Goal: Register for event/course

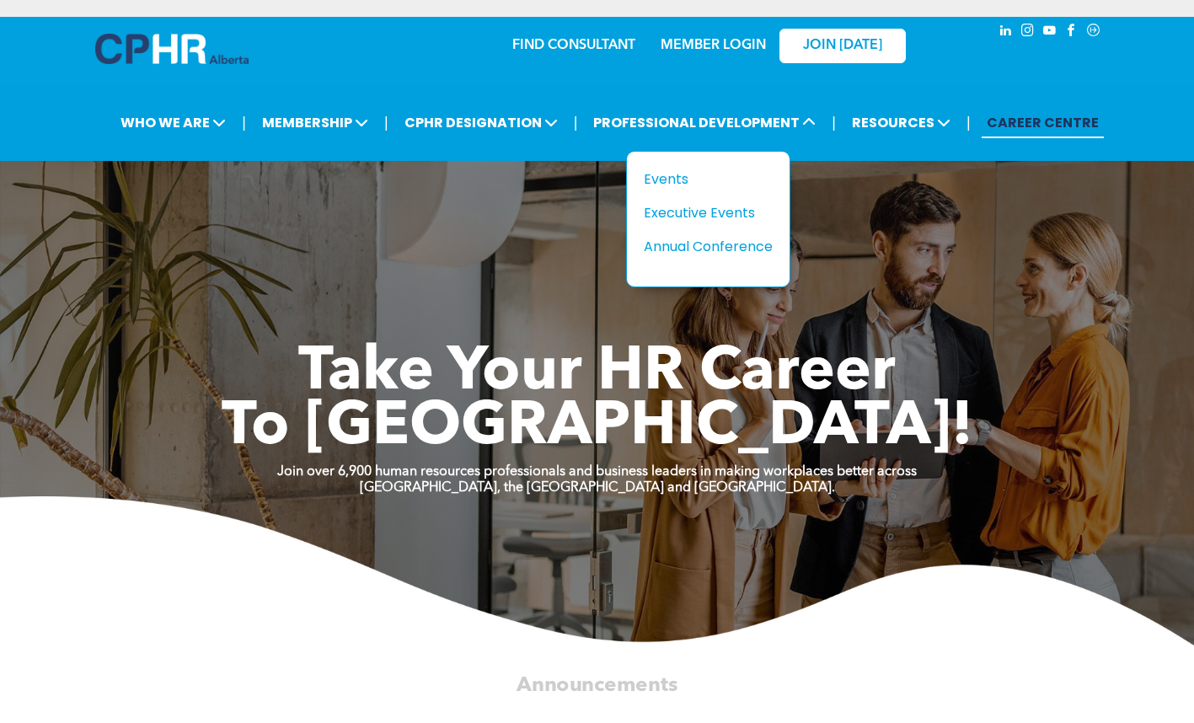
click at [662, 174] on div "Events" at bounding box center [702, 179] width 116 height 21
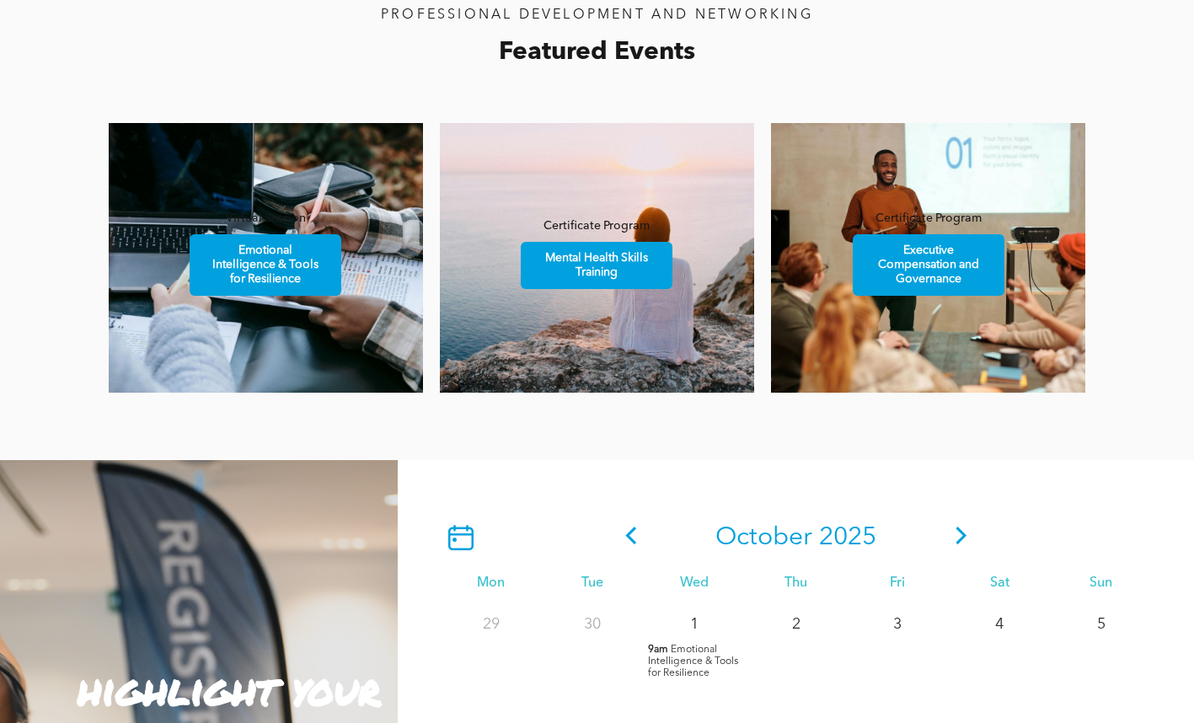
scroll to position [1096, 0]
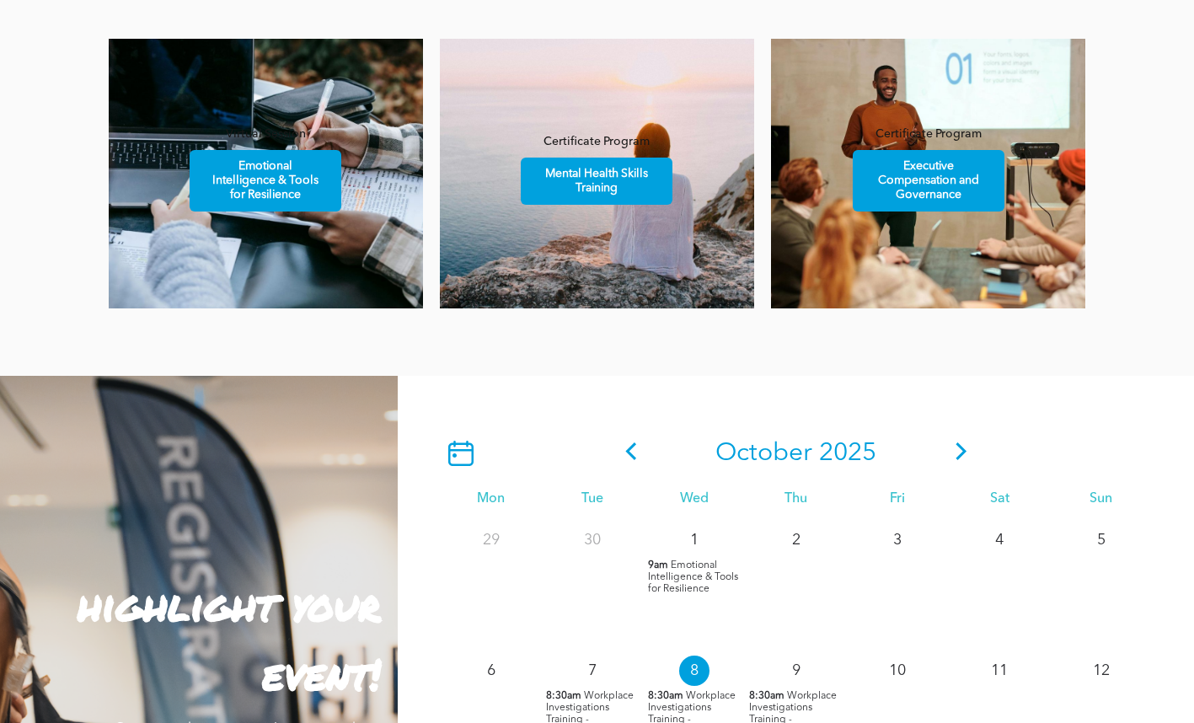
click at [909, 196] on span "Executive Compensation and Governance" at bounding box center [928, 181] width 147 height 60
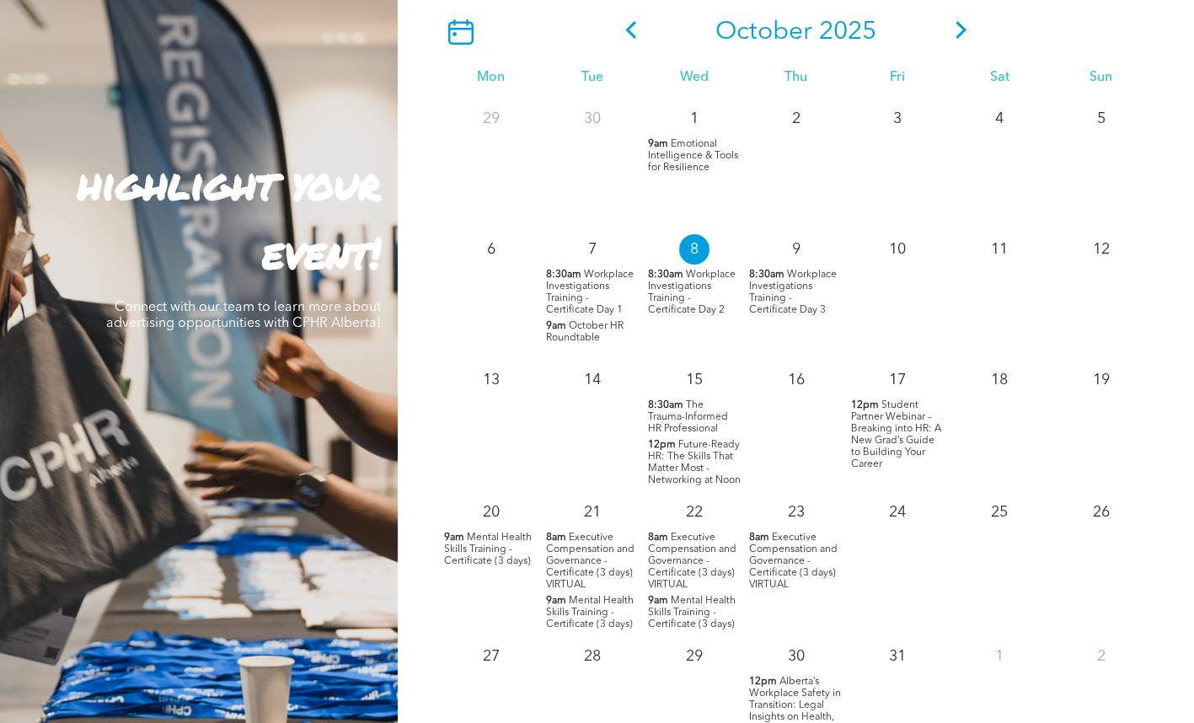
scroll to position [1601, 0]
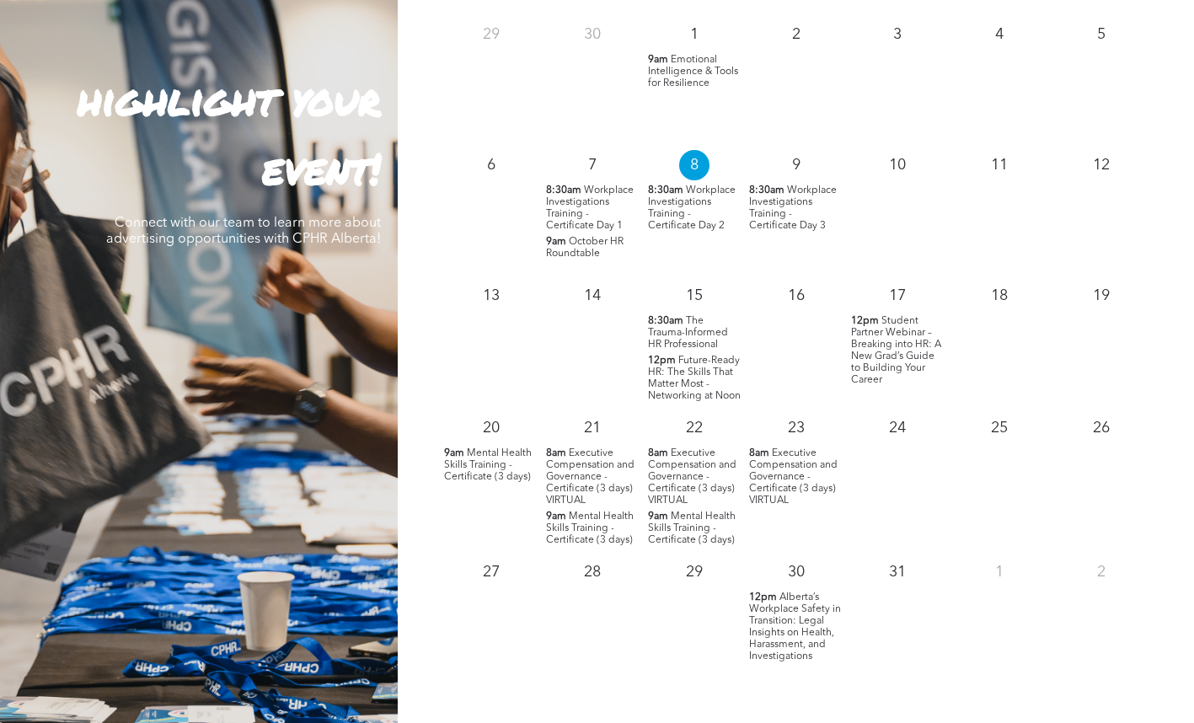
click at [581, 491] on span "Executive Compensation and Governance - Certificate (3 days) VIRTUAL" at bounding box center [590, 476] width 88 height 57
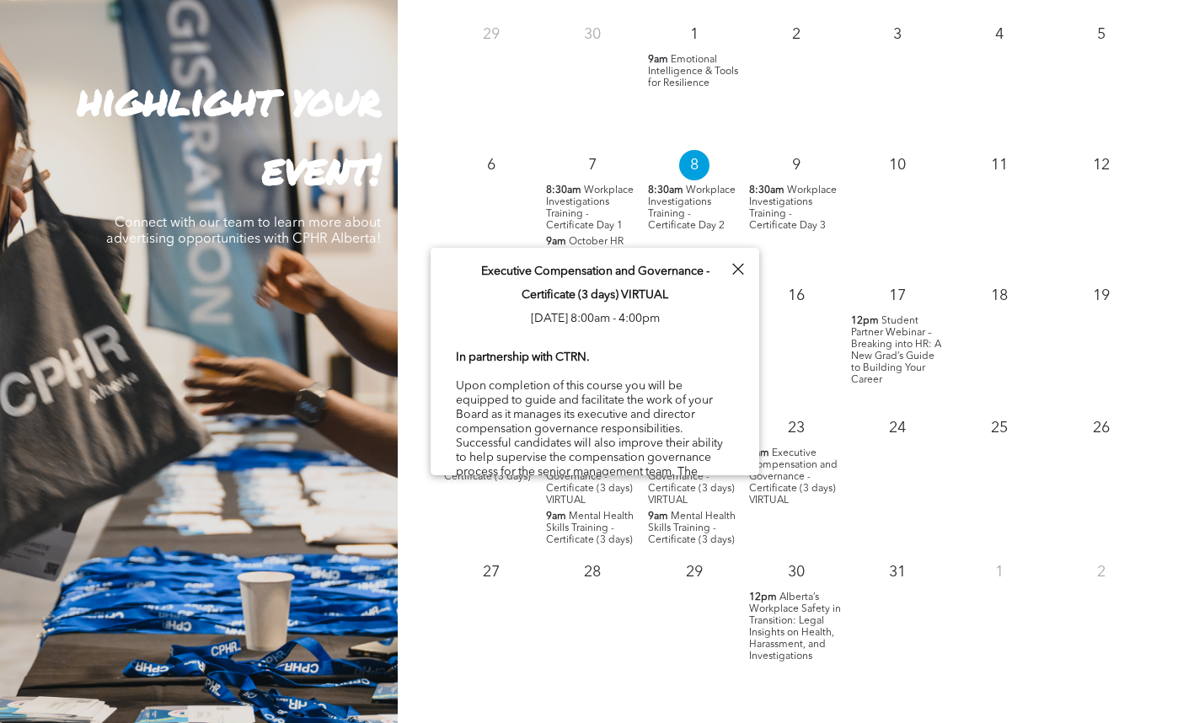
click at [573, 488] on span "Executive Compensation and Governance - Certificate (3 days) VIRTUAL" at bounding box center [590, 476] width 88 height 57
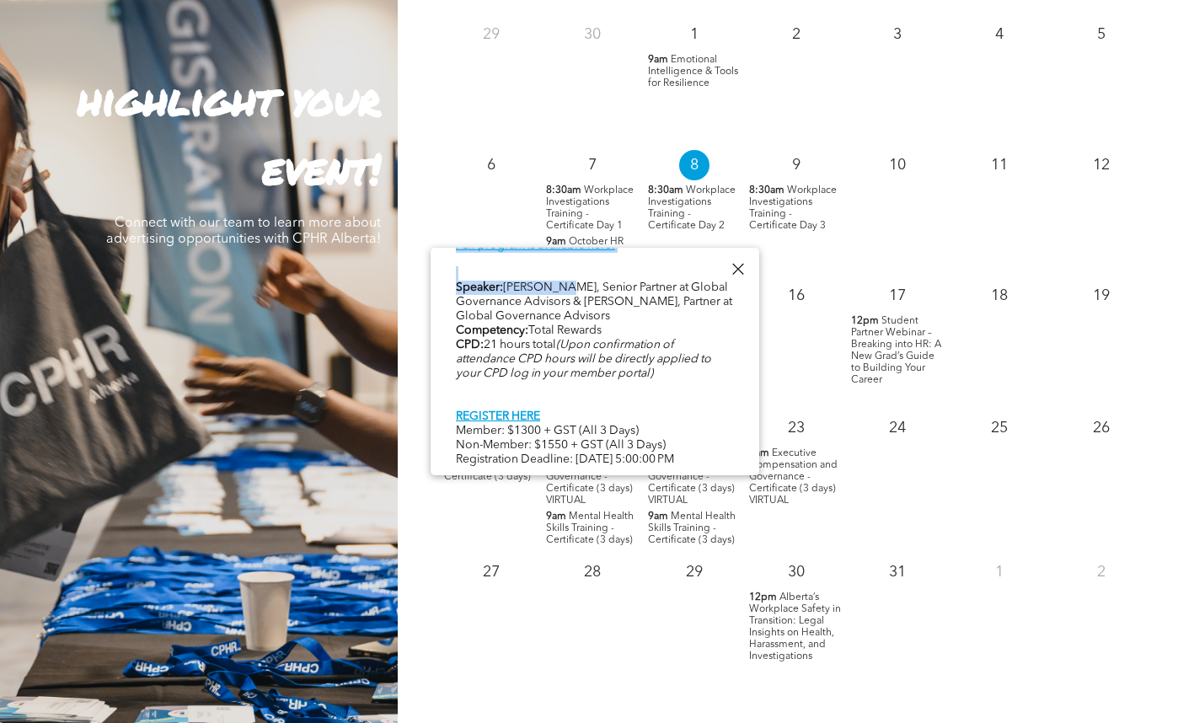
scroll to position [850, 0]
drag, startPoint x: 468, startPoint y: 265, endPoint x: 544, endPoint y: 460, distance: 210.0
copy div "Executive Compensation and Governance - Certificate (3 days) VIRTUAL Tue, Octob…"
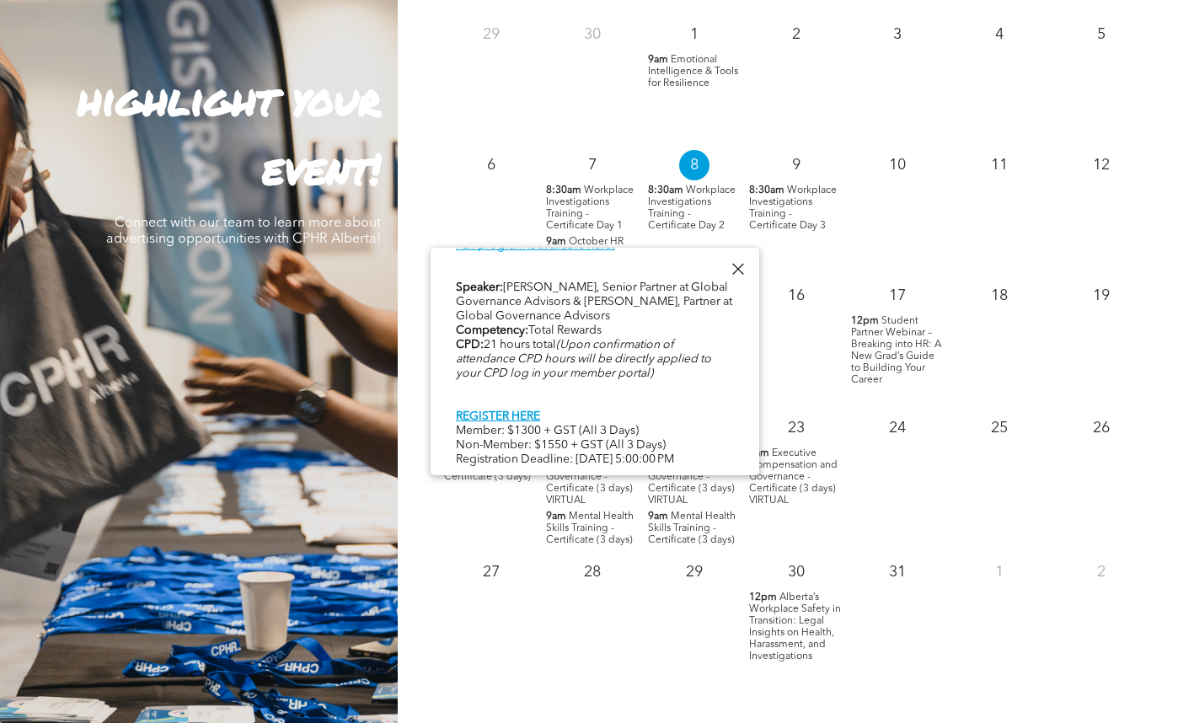
click at [501, 410] on link "REGISTER HERE" at bounding box center [498, 416] width 84 height 12
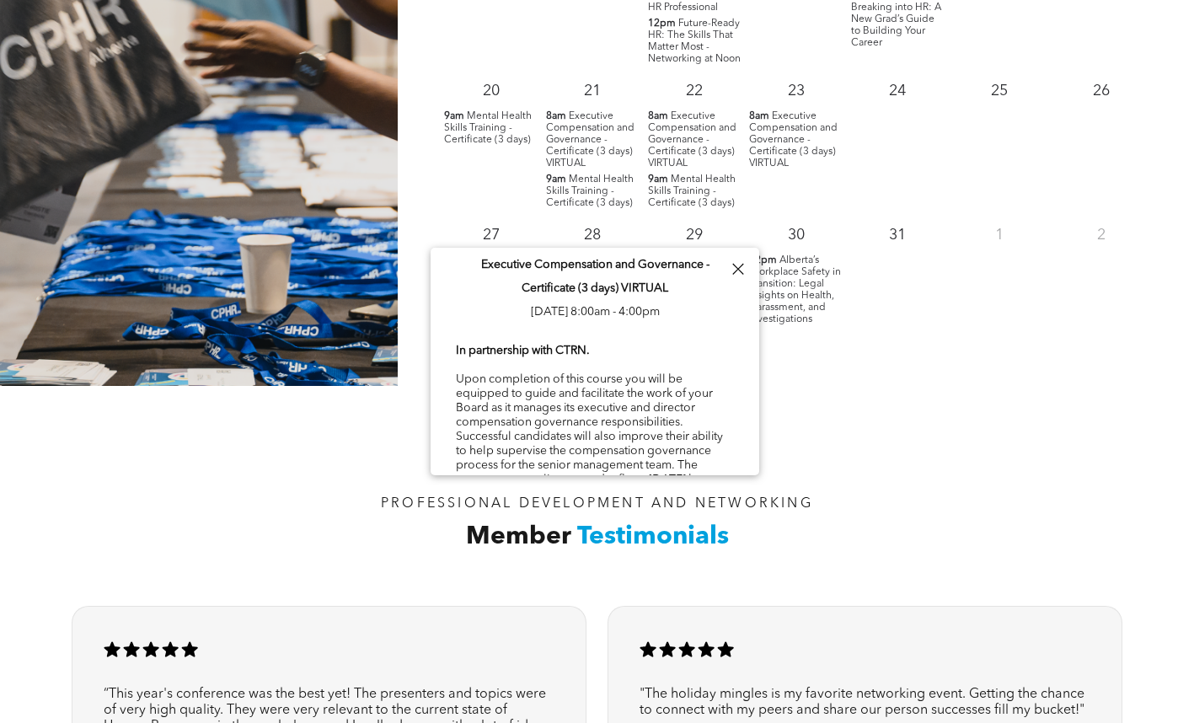
scroll to position [0, 0]
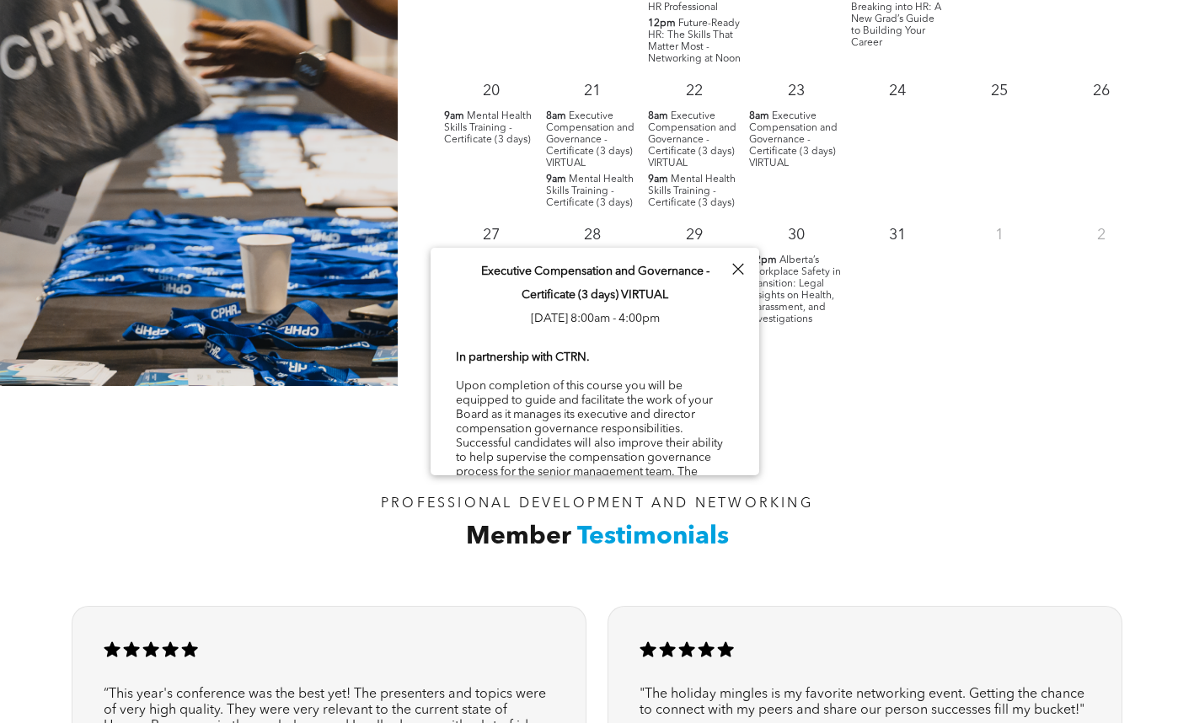
click at [292, 432] on div "PROFESSIONAL DEVELOPMENT AND NETWORKING Member Testimonials" at bounding box center [597, 490] width 1194 height 208
click at [740, 270] on div at bounding box center [738, 269] width 23 height 23
